Goal: Information Seeking & Learning: Learn about a topic

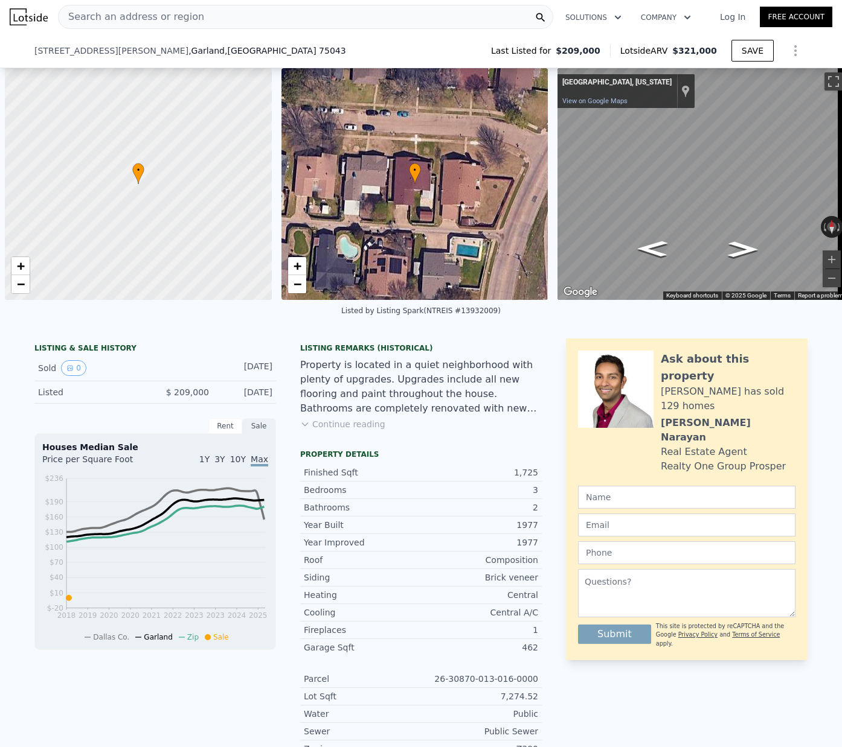
scroll to position [0, 5]
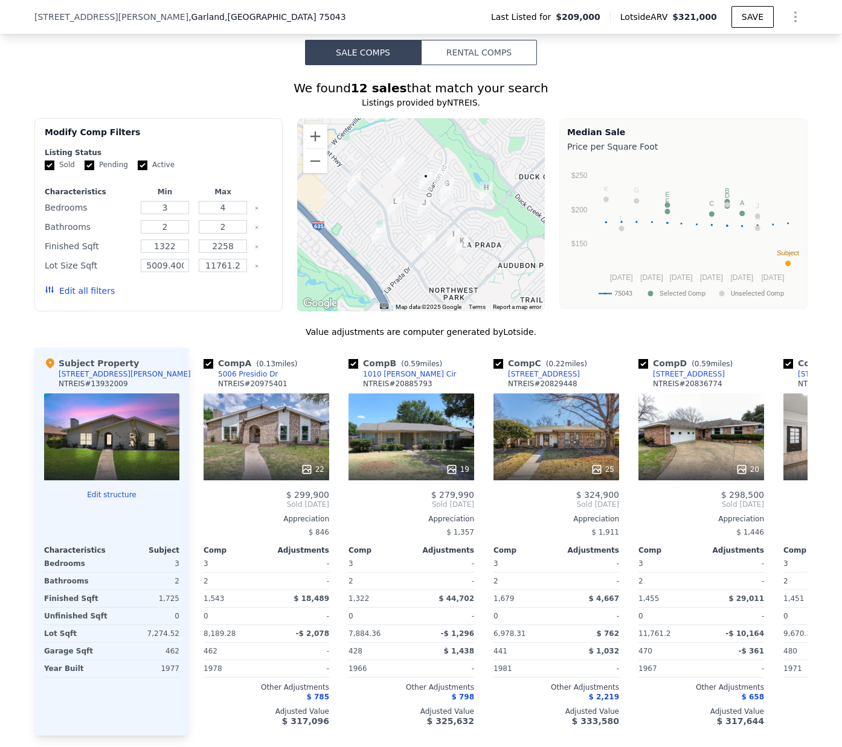
click at [250, 11] on div "[STREET_ADDRESS][PERSON_NAME] Last Listed for $209,000 Lotside ARV $321,000 SAVE" at bounding box center [420, 17] width 773 height 34
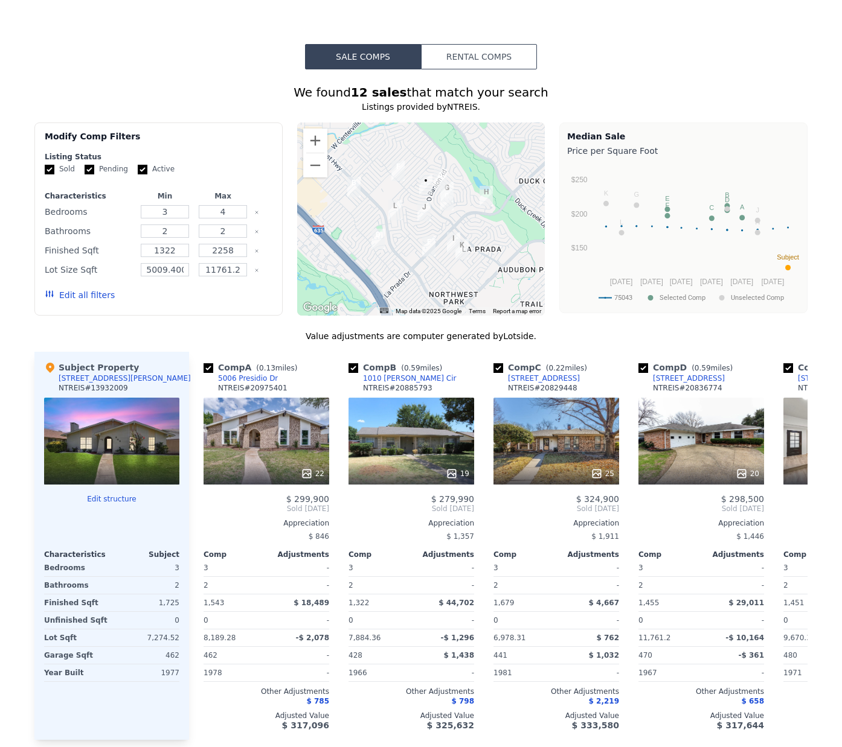
scroll to position [0, 0]
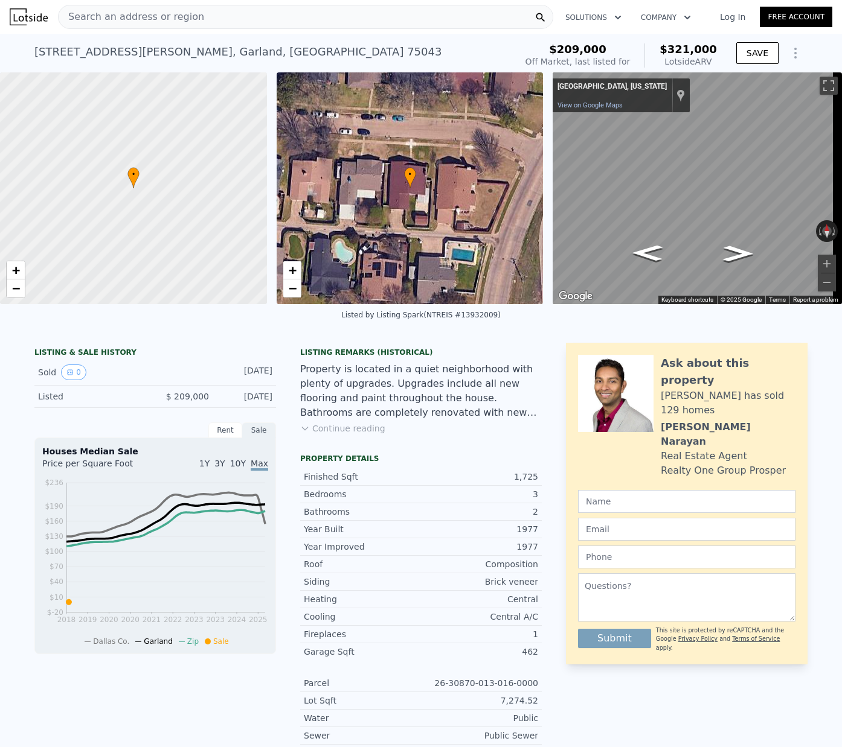
click at [203, 19] on div "Search an address or region" at bounding box center [305, 17] width 495 height 24
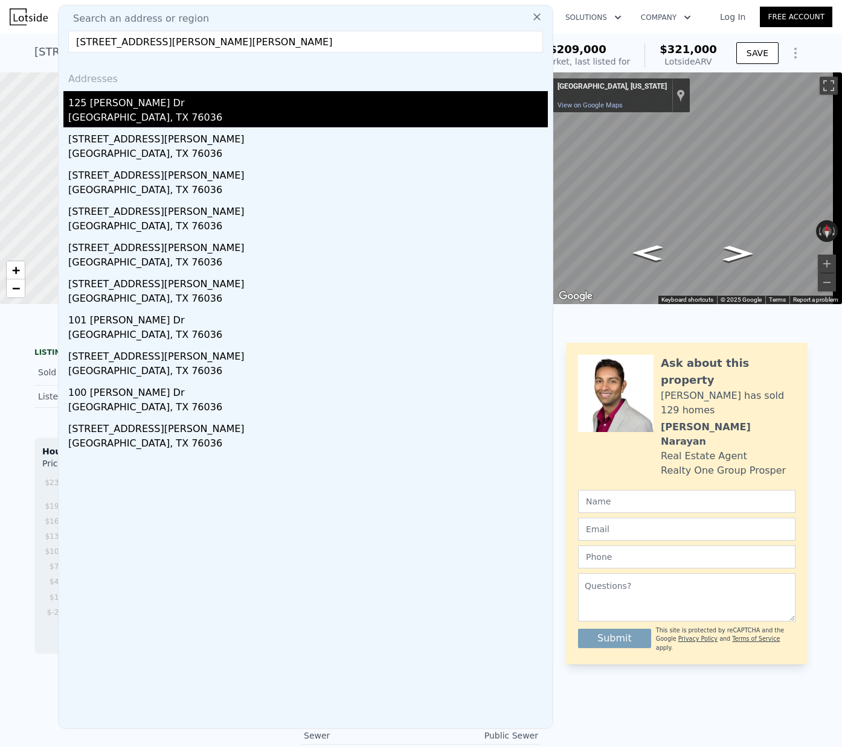
type input "[STREET_ADDRESS][PERSON_NAME][PERSON_NAME]"
click at [128, 106] on div "125 [PERSON_NAME] Dr" at bounding box center [307, 100] width 479 height 19
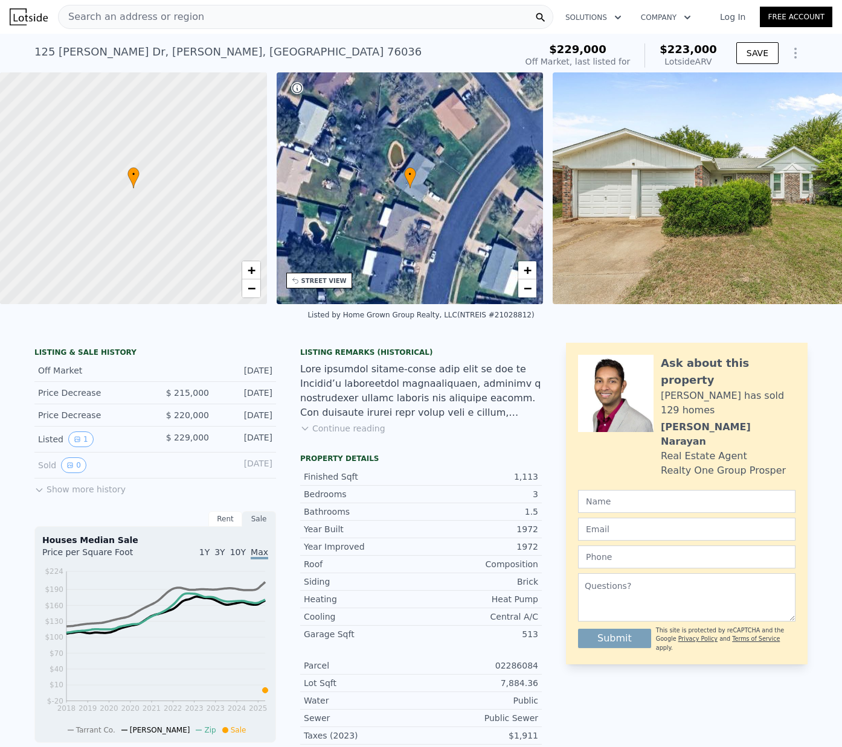
click at [171, 21] on span "Search an address or region" at bounding box center [131, 17] width 145 height 14
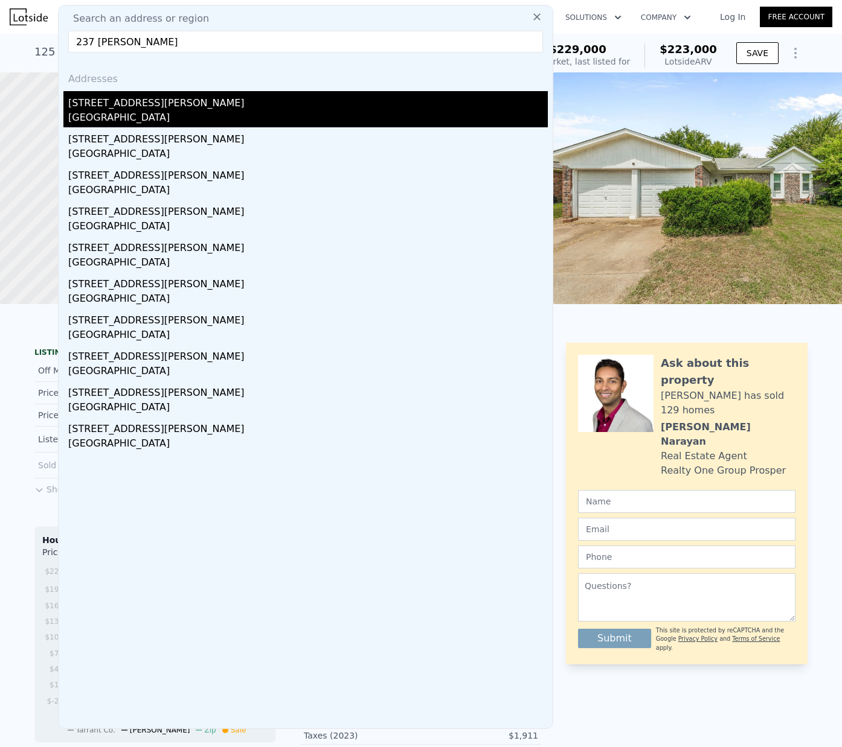
type input "237 [PERSON_NAME]"
click at [132, 114] on div "[GEOGRAPHIC_DATA]" at bounding box center [307, 118] width 479 height 17
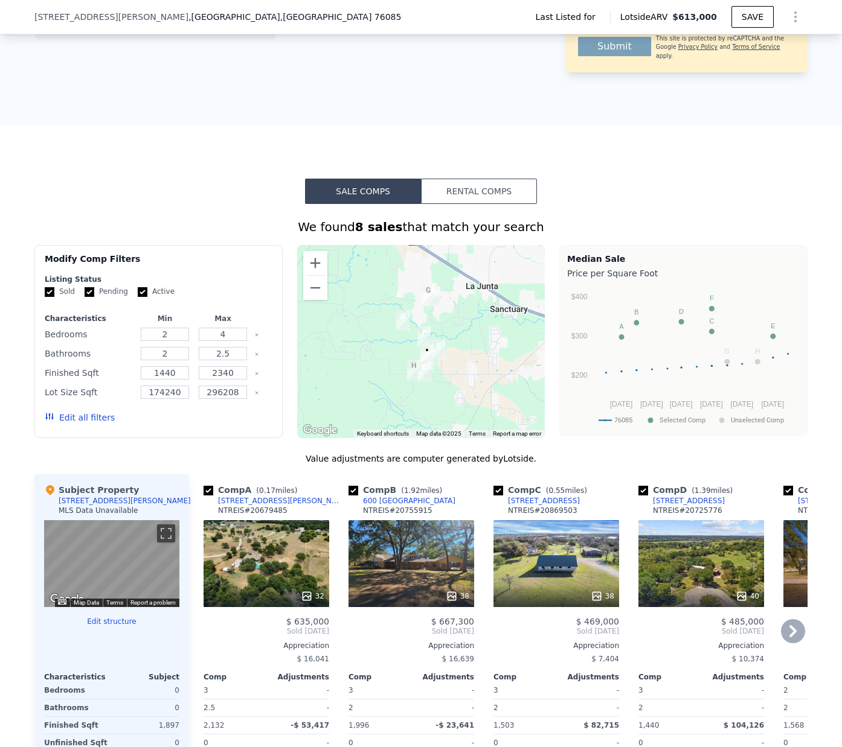
scroll to position [567, 0]
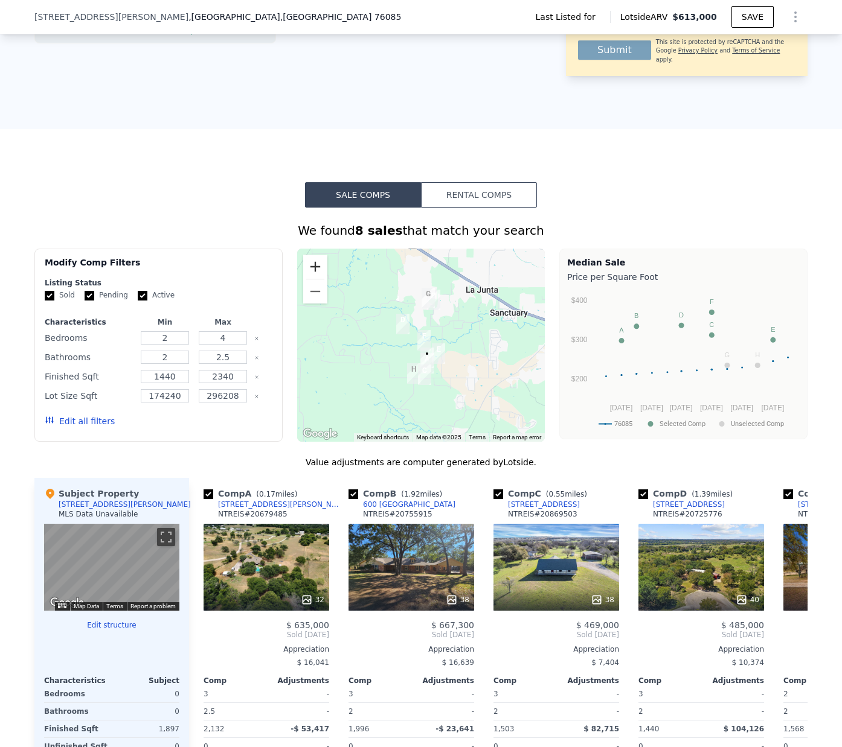
click at [305, 255] on button "Zoom in" at bounding box center [315, 267] width 24 height 24
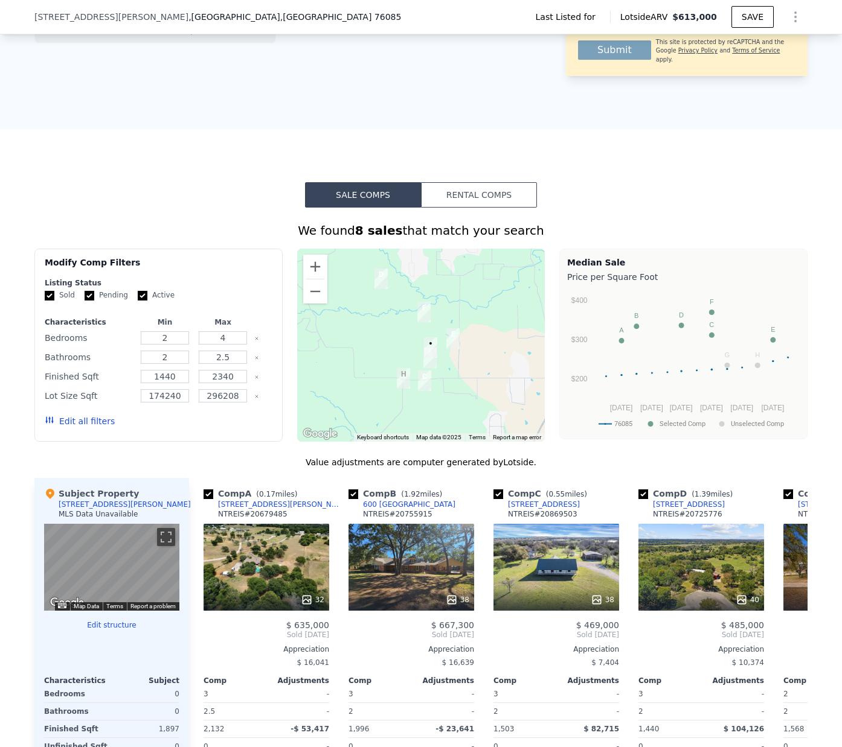
drag, startPoint x: 491, startPoint y: 356, endPoint x: 488, endPoint y: 323, distance: 33.3
click at [488, 323] on div at bounding box center [421, 345] width 248 height 193
click at [308, 255] on button "Zoom in" at bounding box center [315, 267] width 24 height 24
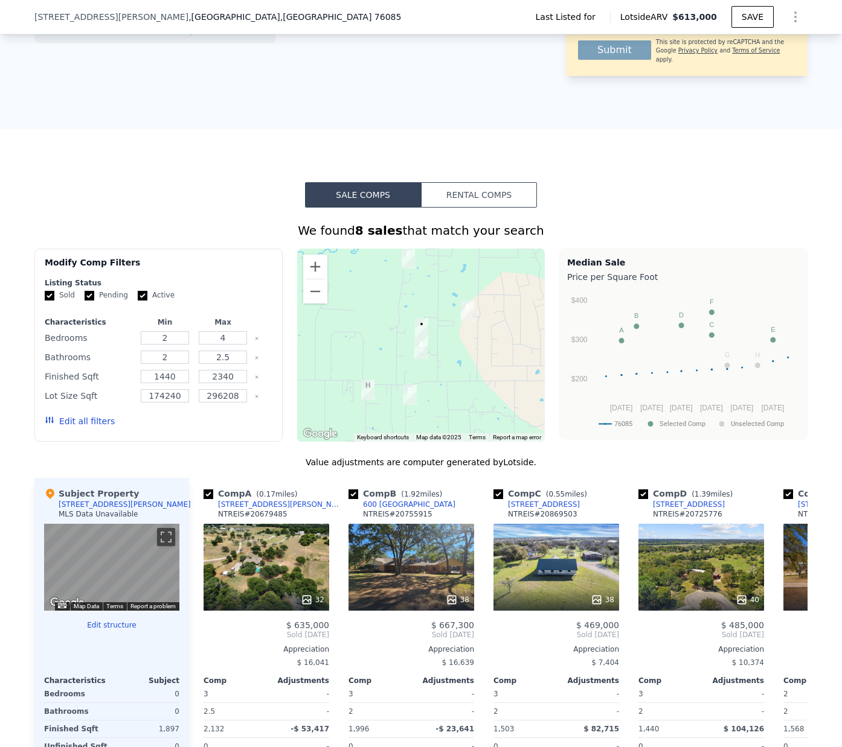
drag, startPoint x: 474, startPoint y: 375, endPoint x: 453, endPoint y: 342, distance: 38.5
click at [453, 342] on div at bounding box center [421, 345] width 248 height 193
click at [316, 285] on button "Zoom out" at bounding box center [315, 292] width 24 height 24
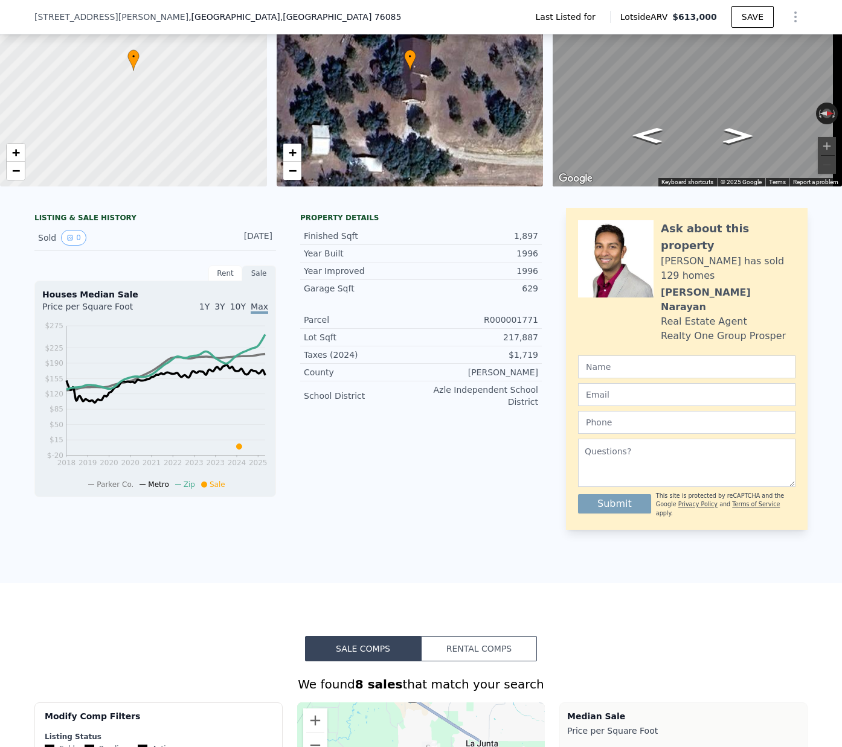
scroll to position [0, 0]
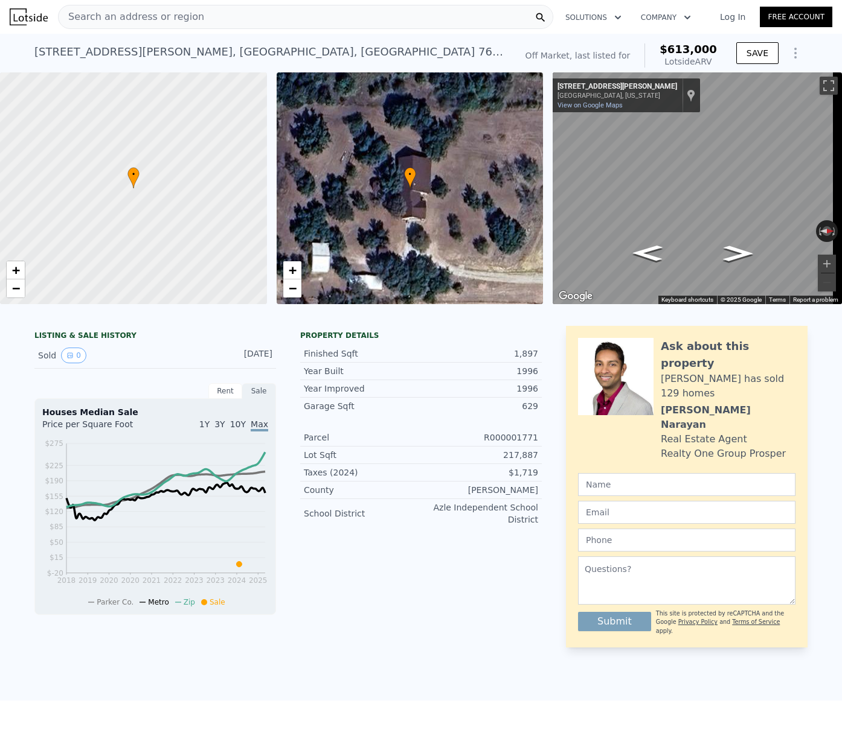
click at [203, 19] on div "Search an address or region" at bounding box center [305, 17] width 495 height 24
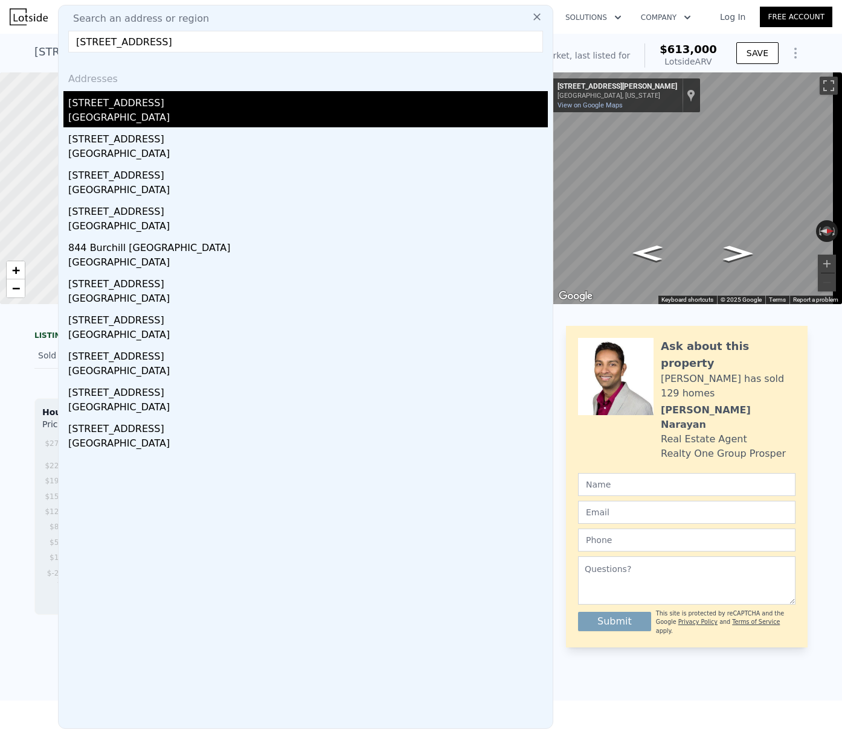
type input "[STREET_ADDRESS]"
click at [111, 104] on div "[STREET_ADDRESS]" at bounding box center [307, 100] width 479 height 19
type input "3"
type input "1"
type input "2"
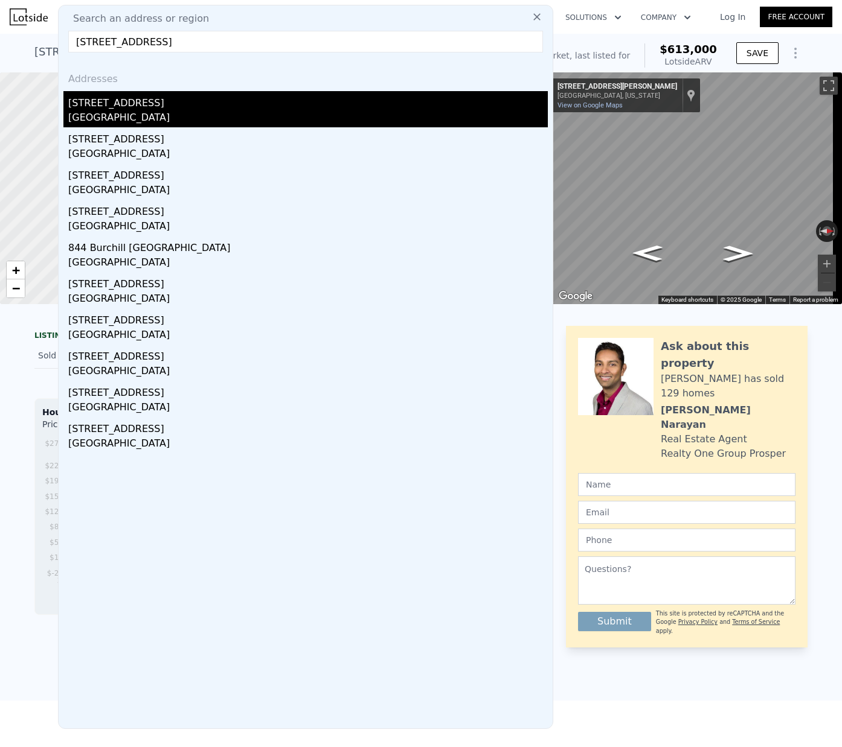
type input "1132"
type input "1800"
type input "5837.04"
type input "11543.4"
type input "$ 372,000"
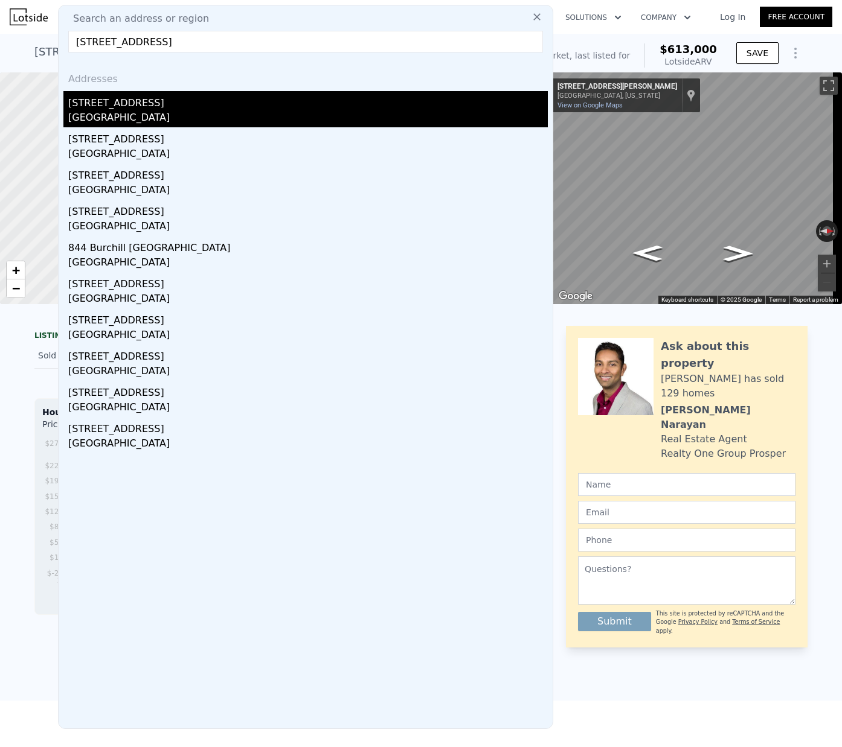
type input "-$ 32,340"
